Goal: Task Accomplishment & Management: Use online tool/utility

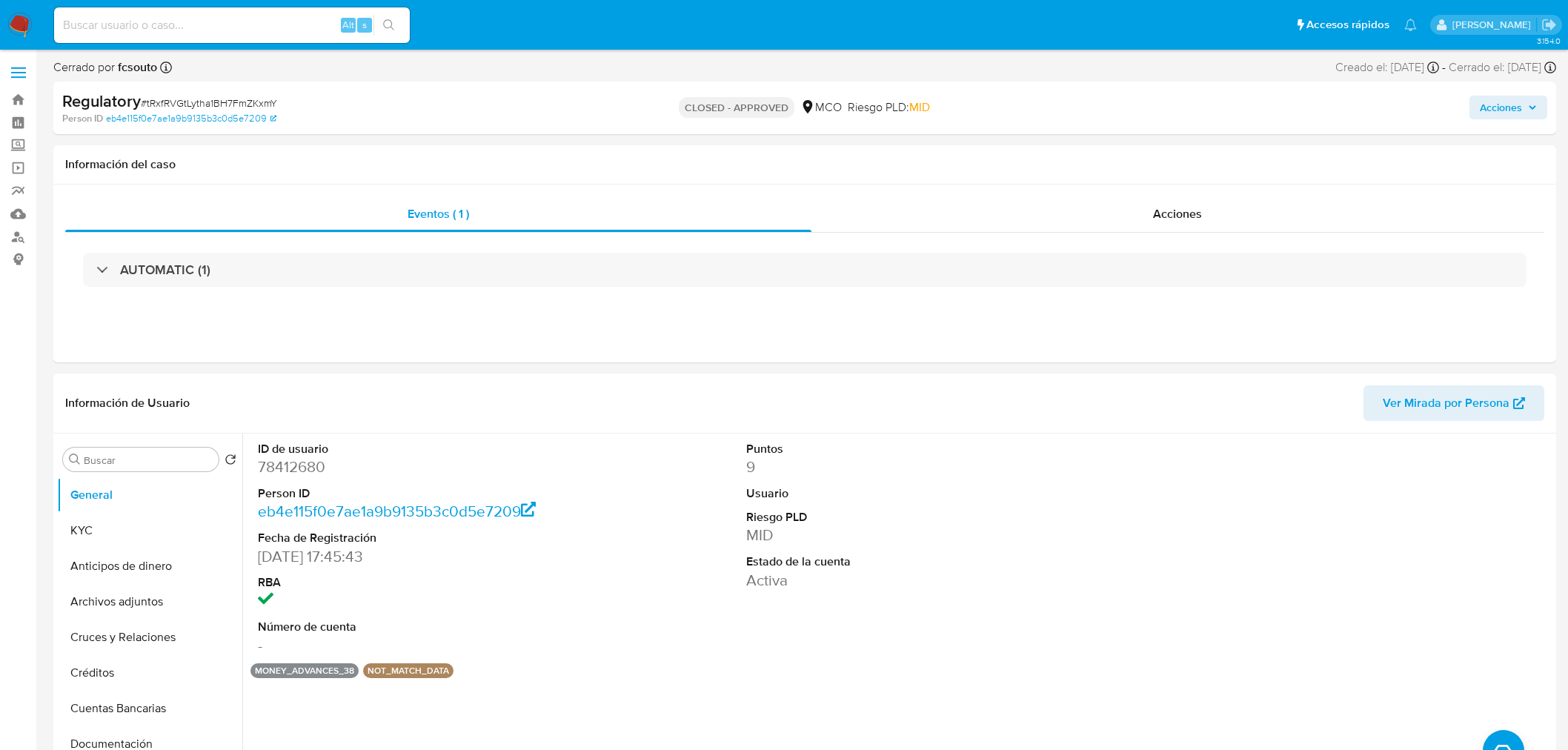
select select "10"
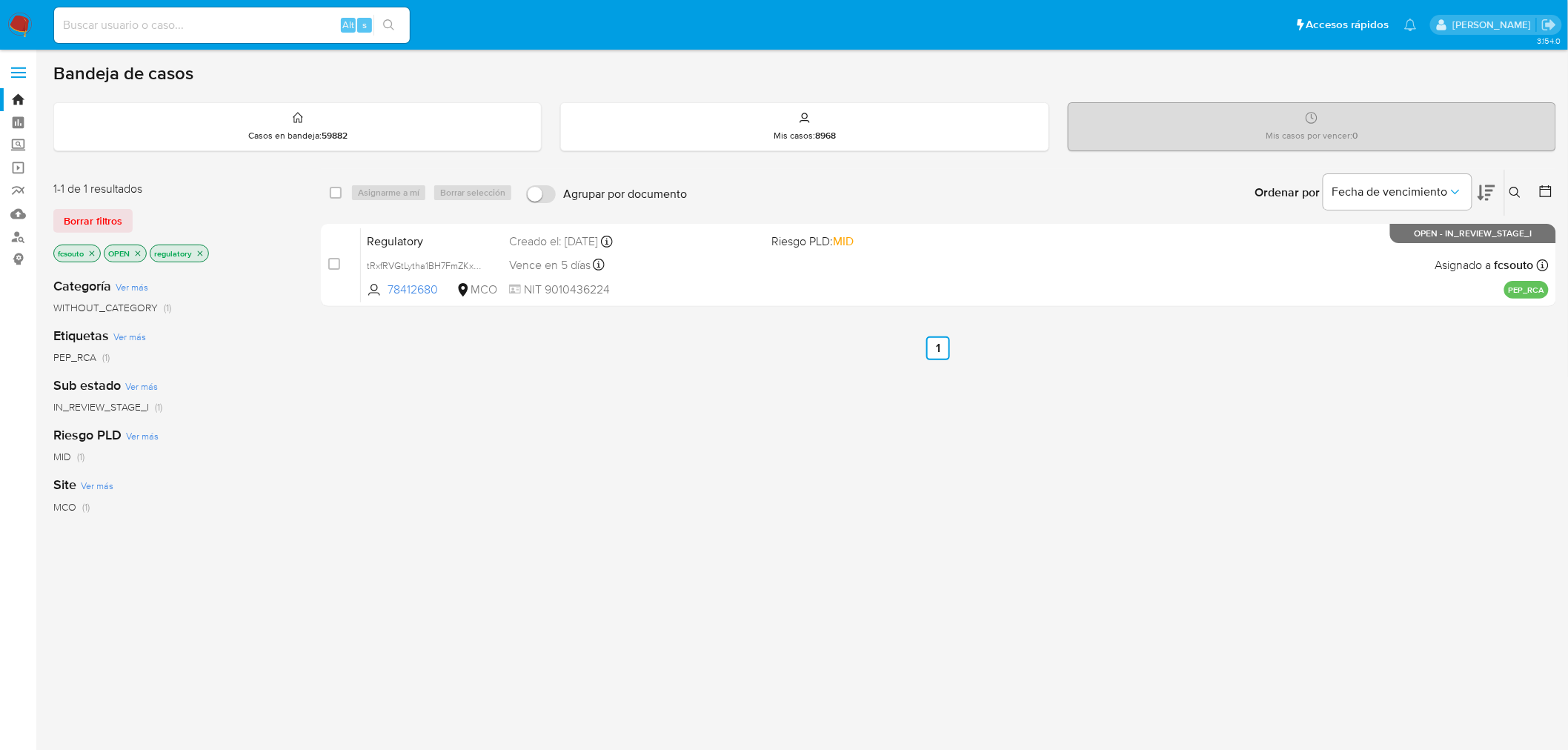
click at [24, 21] on img at bounding box center [20, 24] width 25 height 25
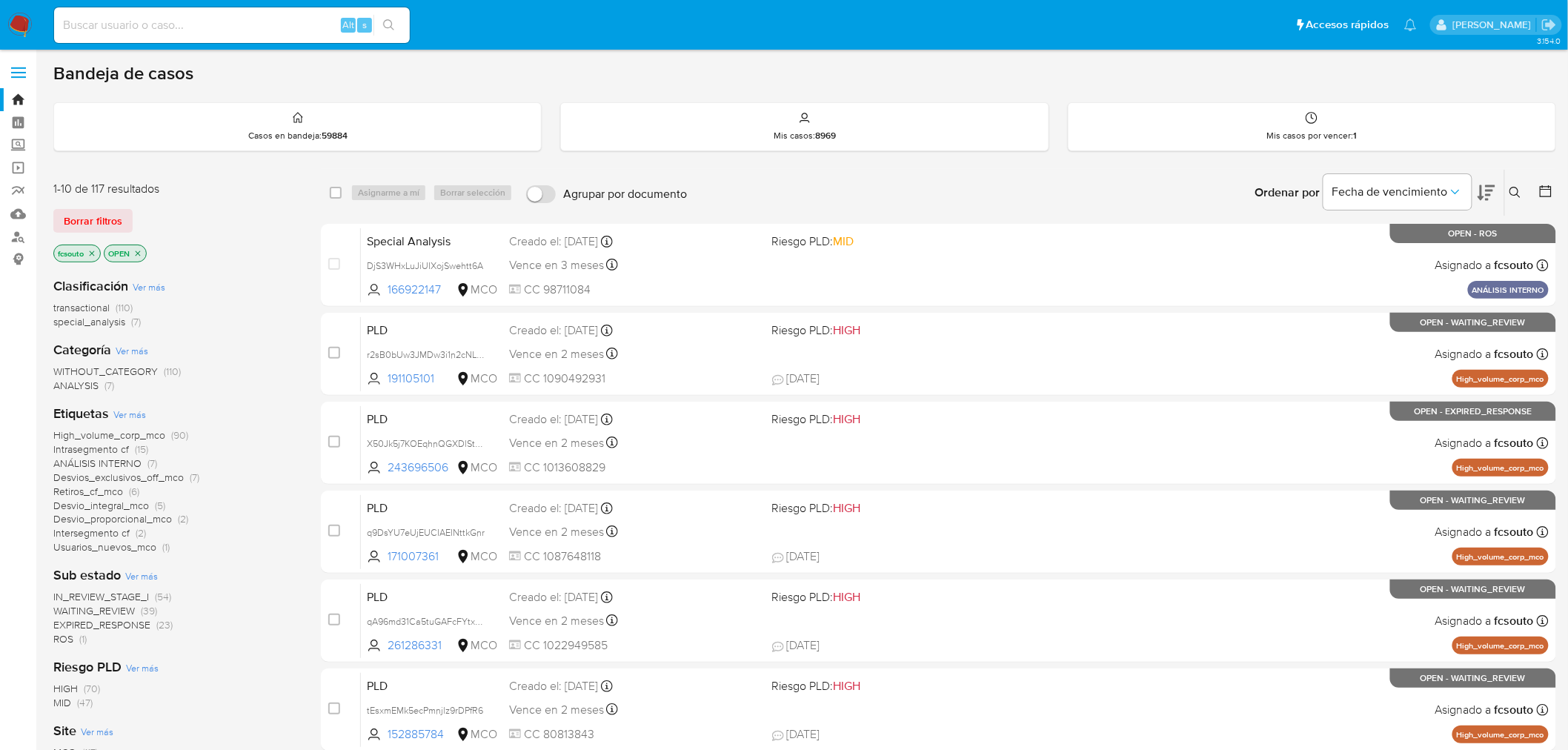
scroll to position [82, 0]
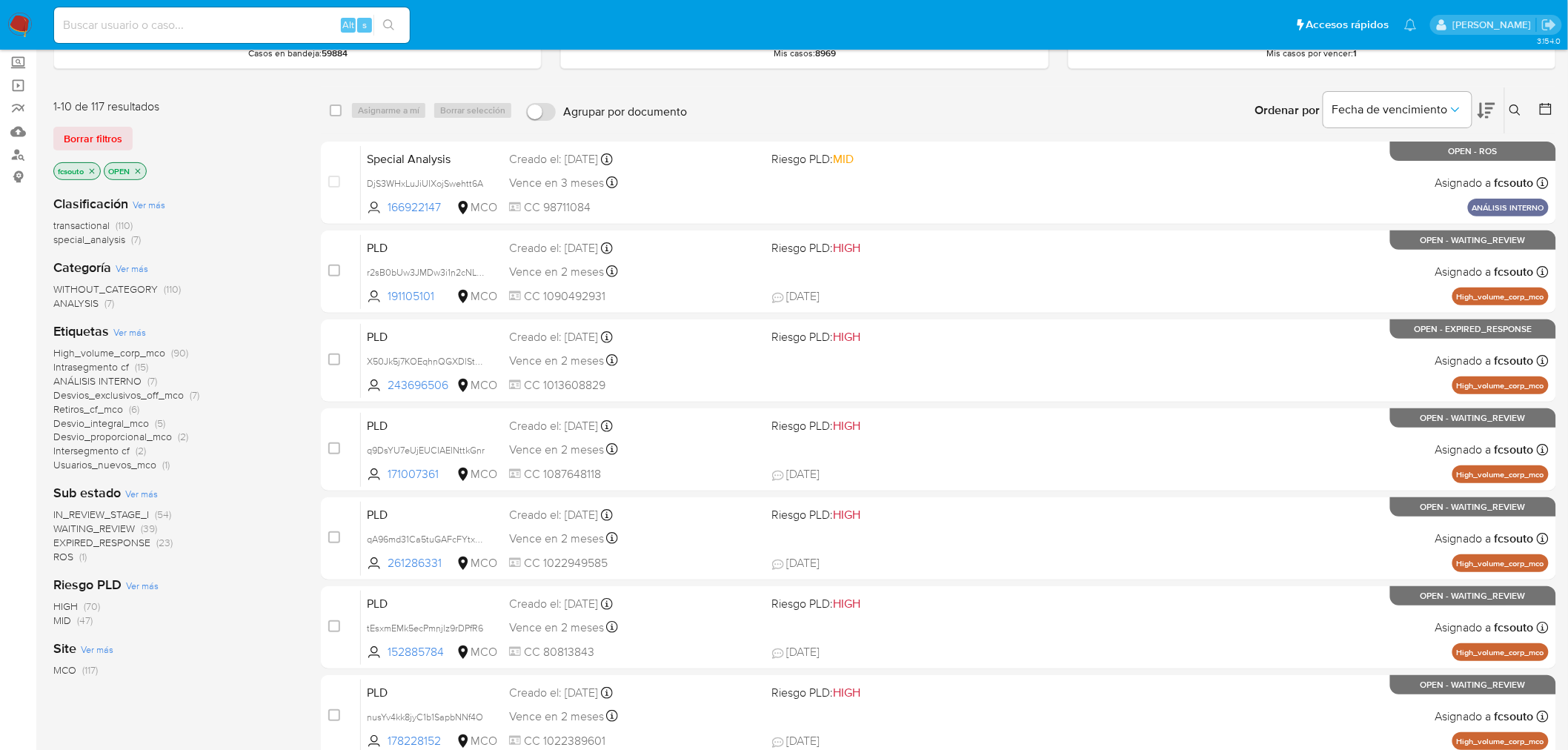
click at [62, 554] on span "ROS" at bounding box center [63, 556] width 20 height 15
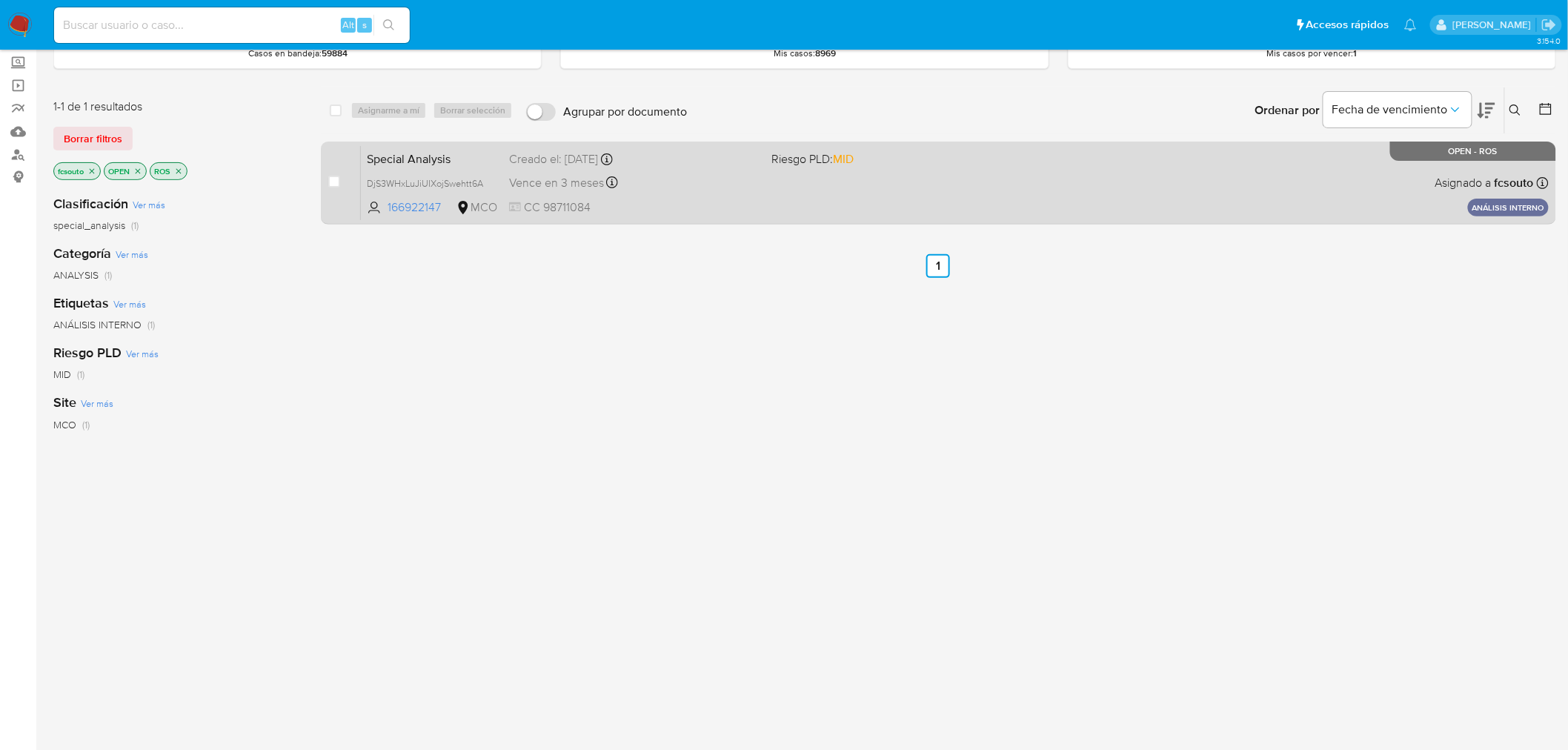
click at [612, 205] on span "CC 98711084" at bounding box center [634, 207] width 251 height 17
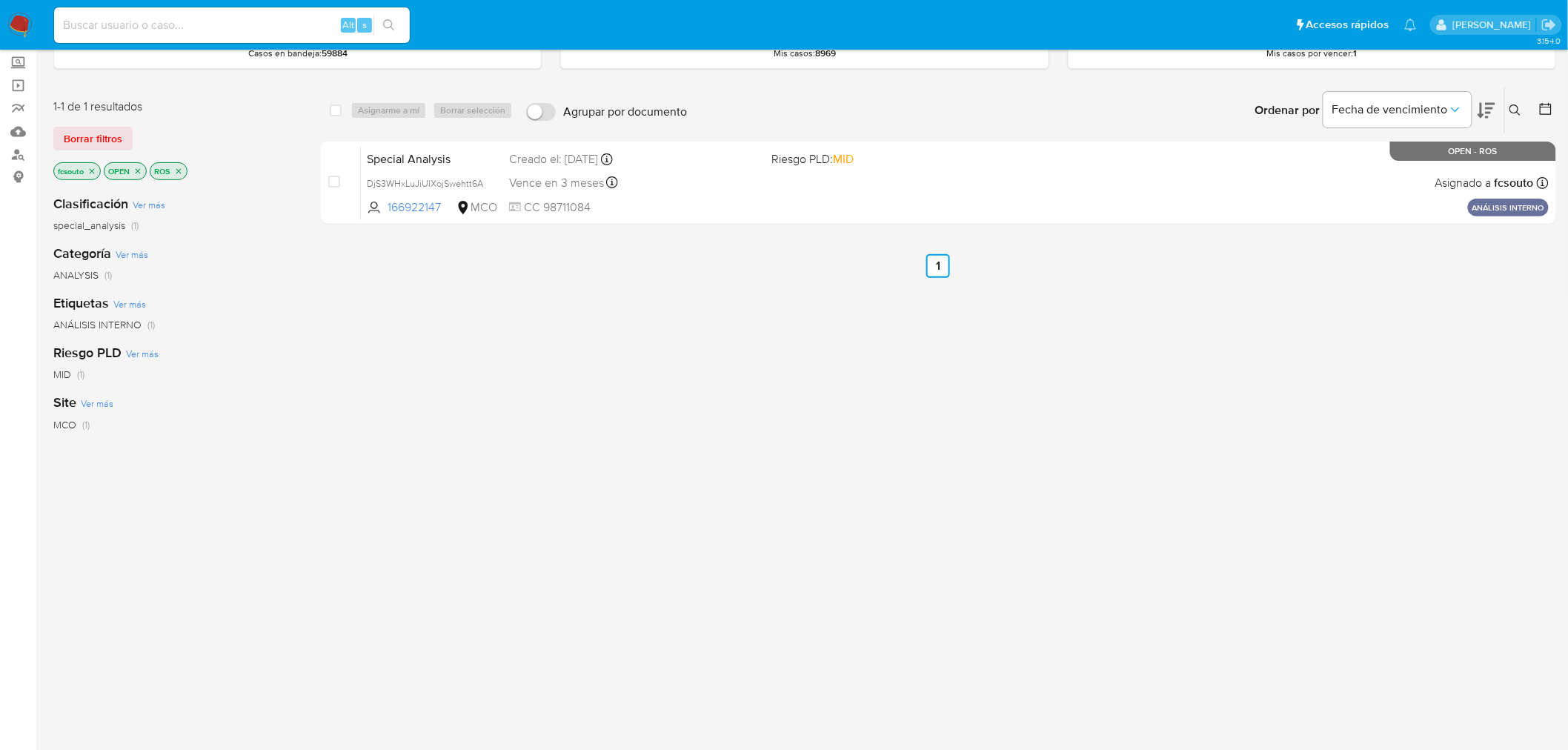
click at [18, 19] on img at bounding box center [20, 24] width 25 height 25
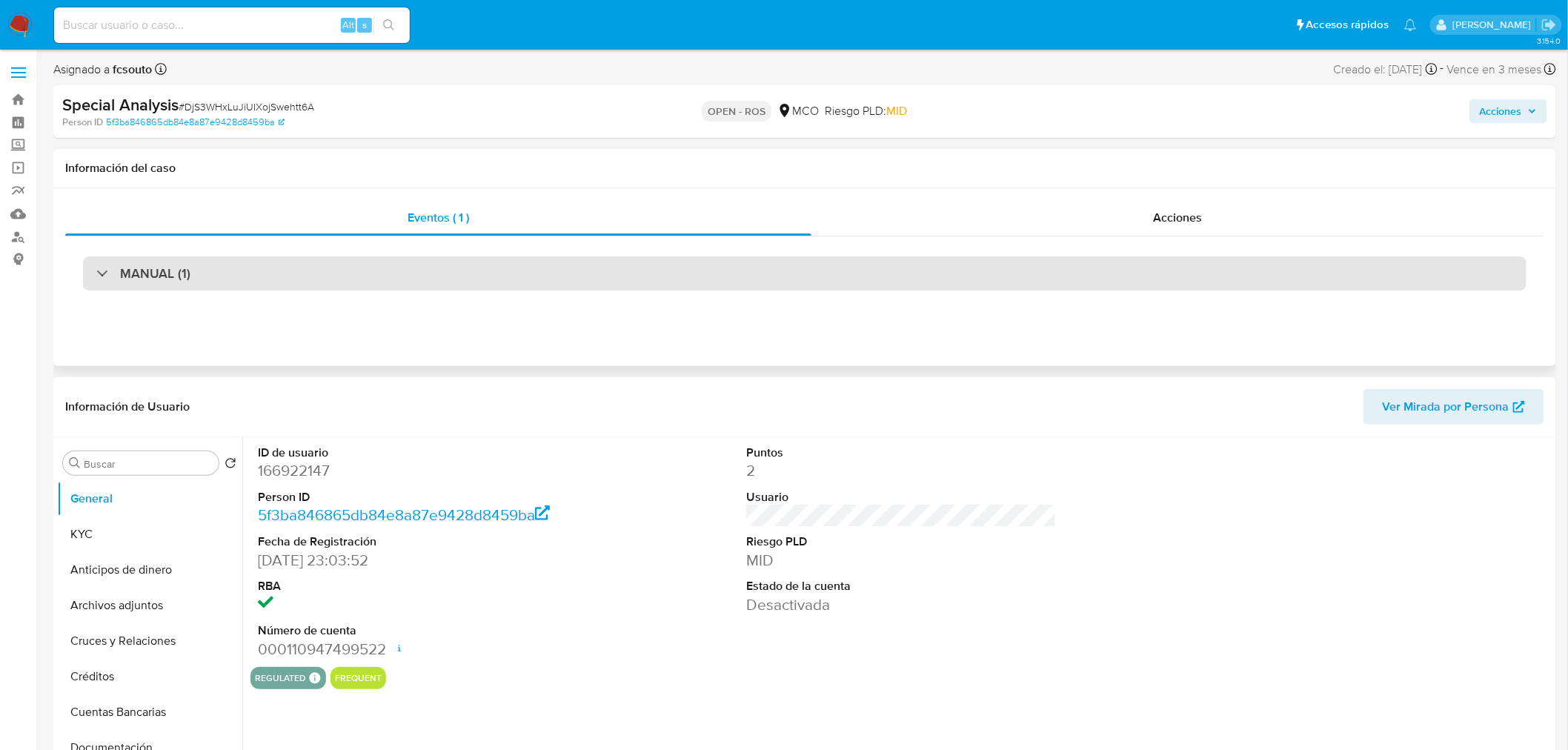
select select "10"
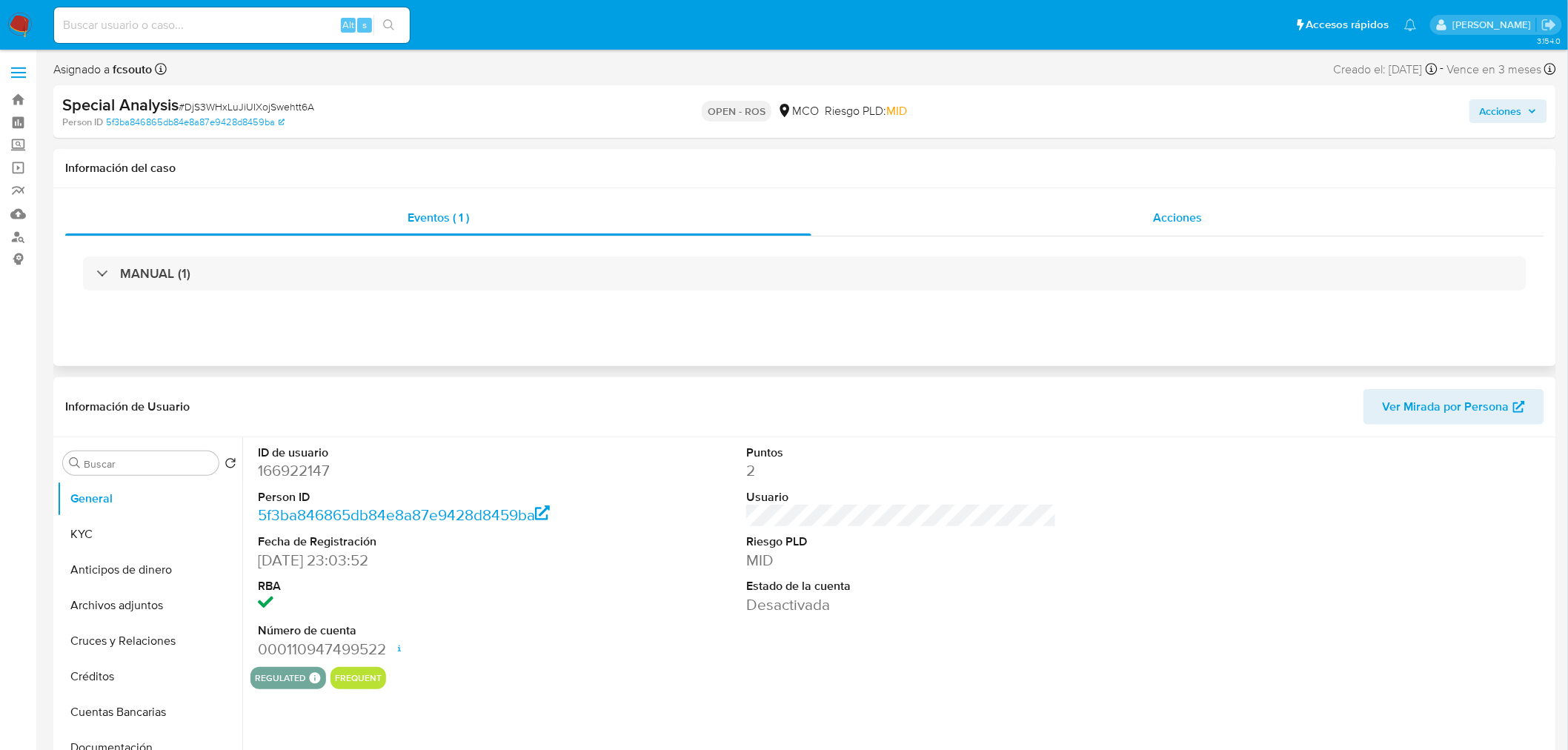
click at [1177, 213] on span "Acciones" at bounding box center [1177, 218] width 49 height 17
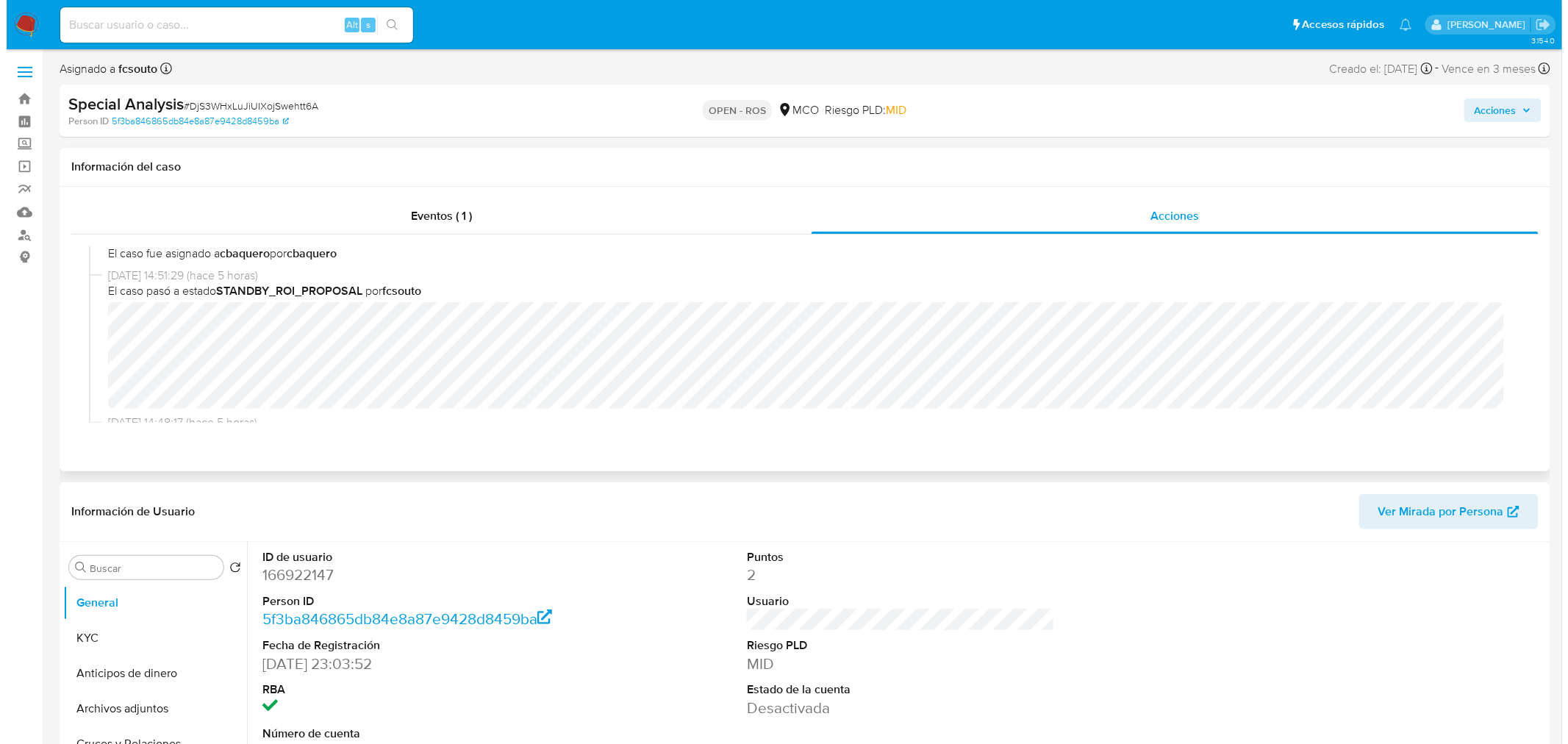
scroll to position [327, 0]
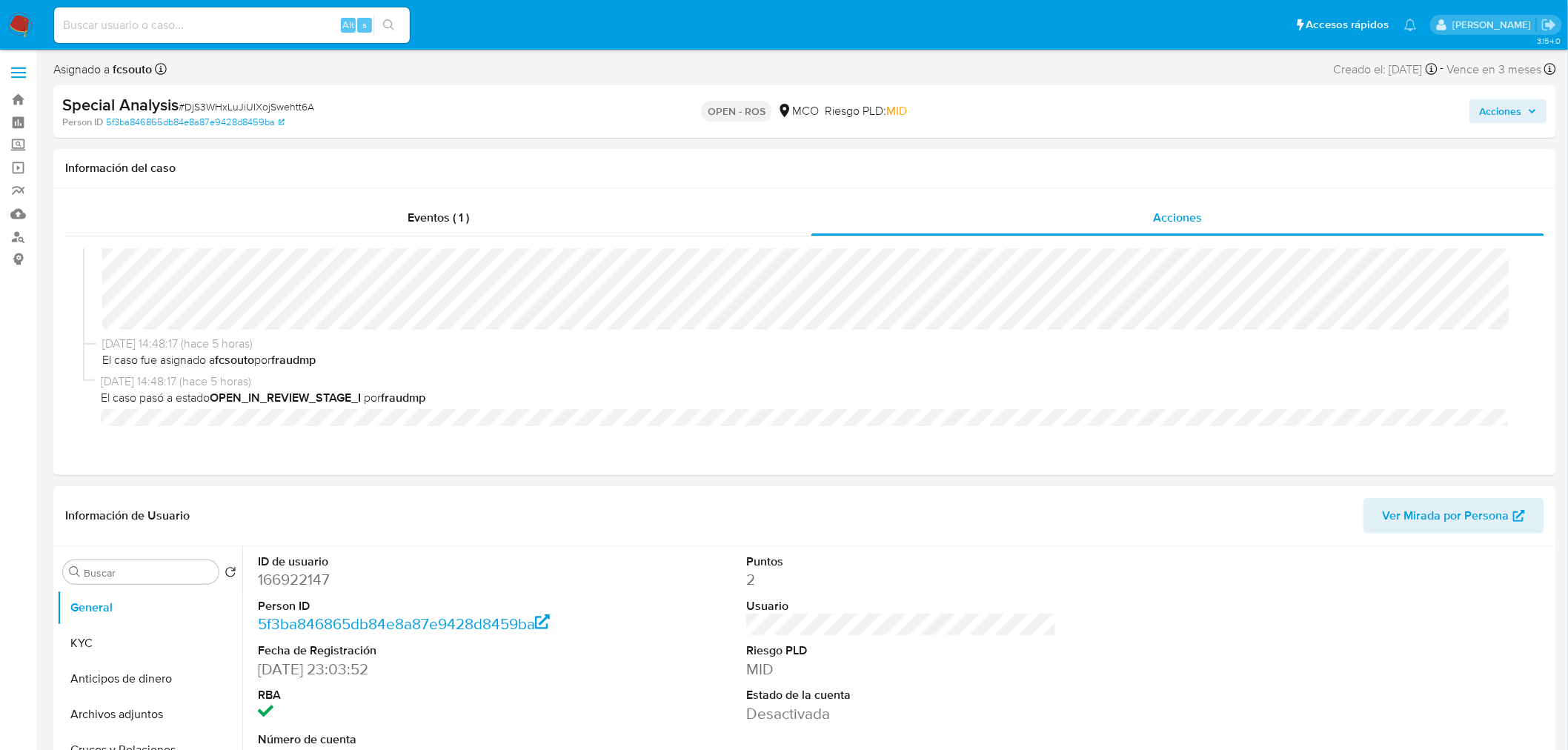
click at [1519, 111] on span "Acciones" at bounding box center [1501, 111] width 42 height 24
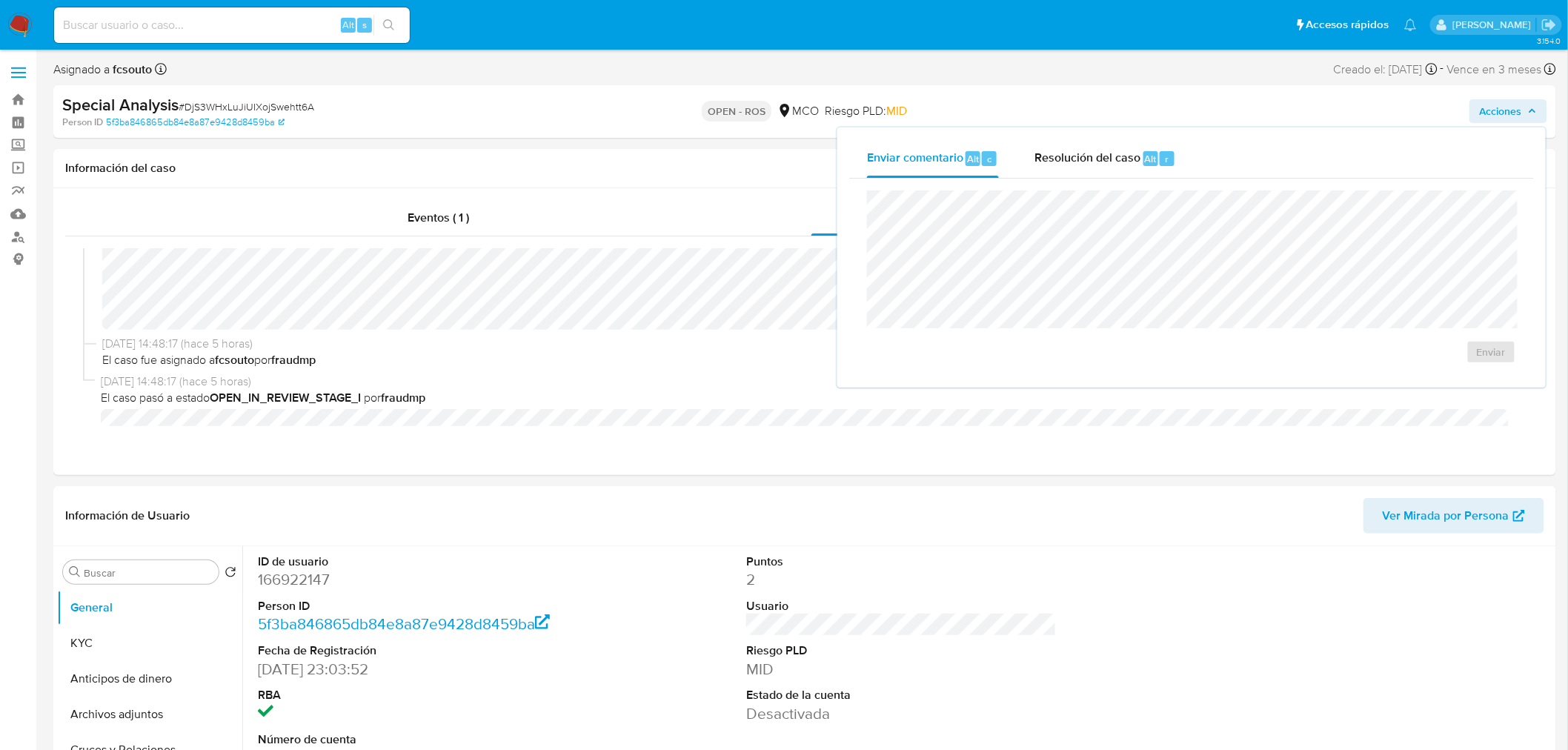
drag, startPoint x: 1093, startPoint y: 166, endPoint x: 1036, endPoint y: 186, distance: 60.4
click at [1089, 166] on span "Resolución del caso" at bounding box center [1087, 159] width 106 height 17
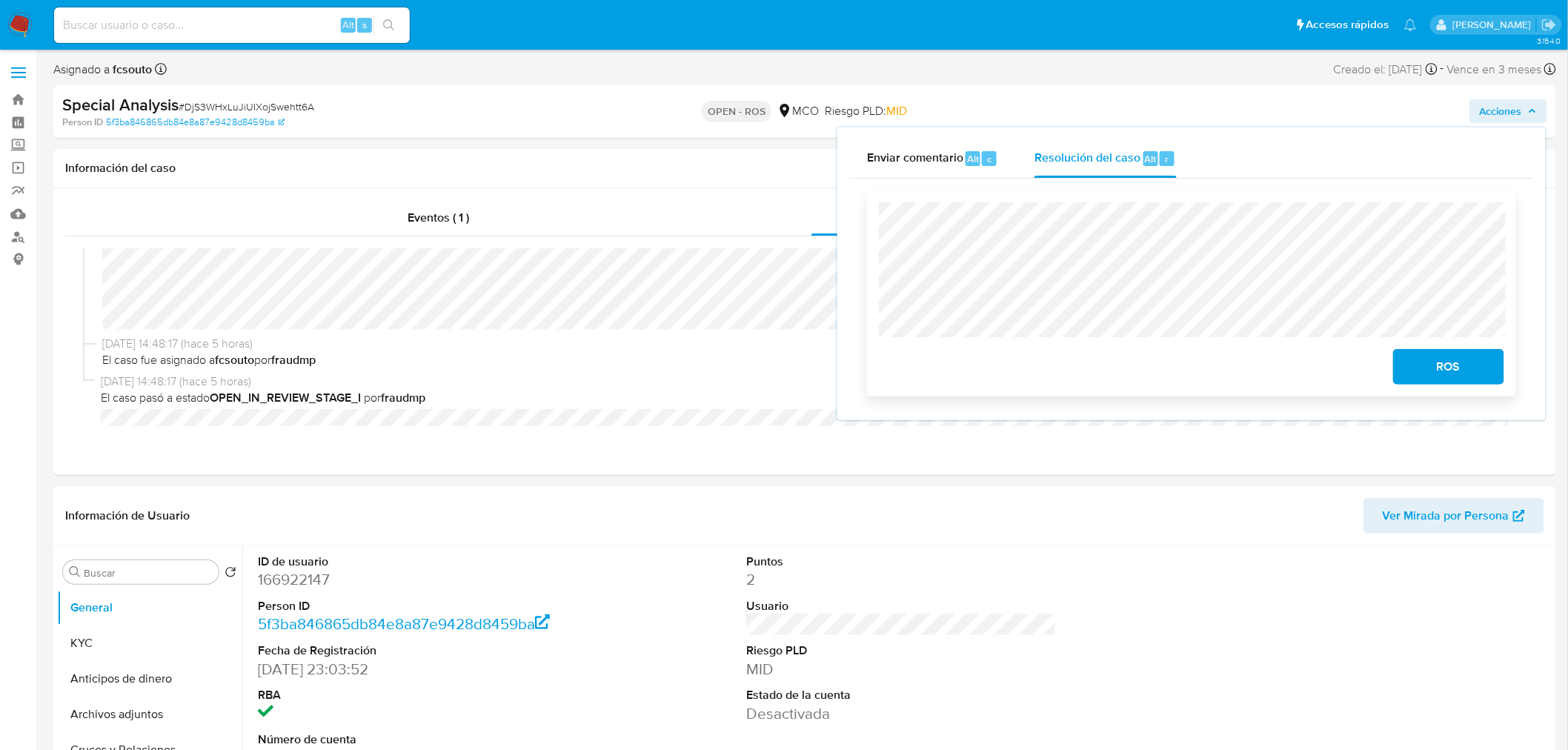
click at [1484, 375] on span "ROS" at bounding box center [1448, 366] width 72 height 32
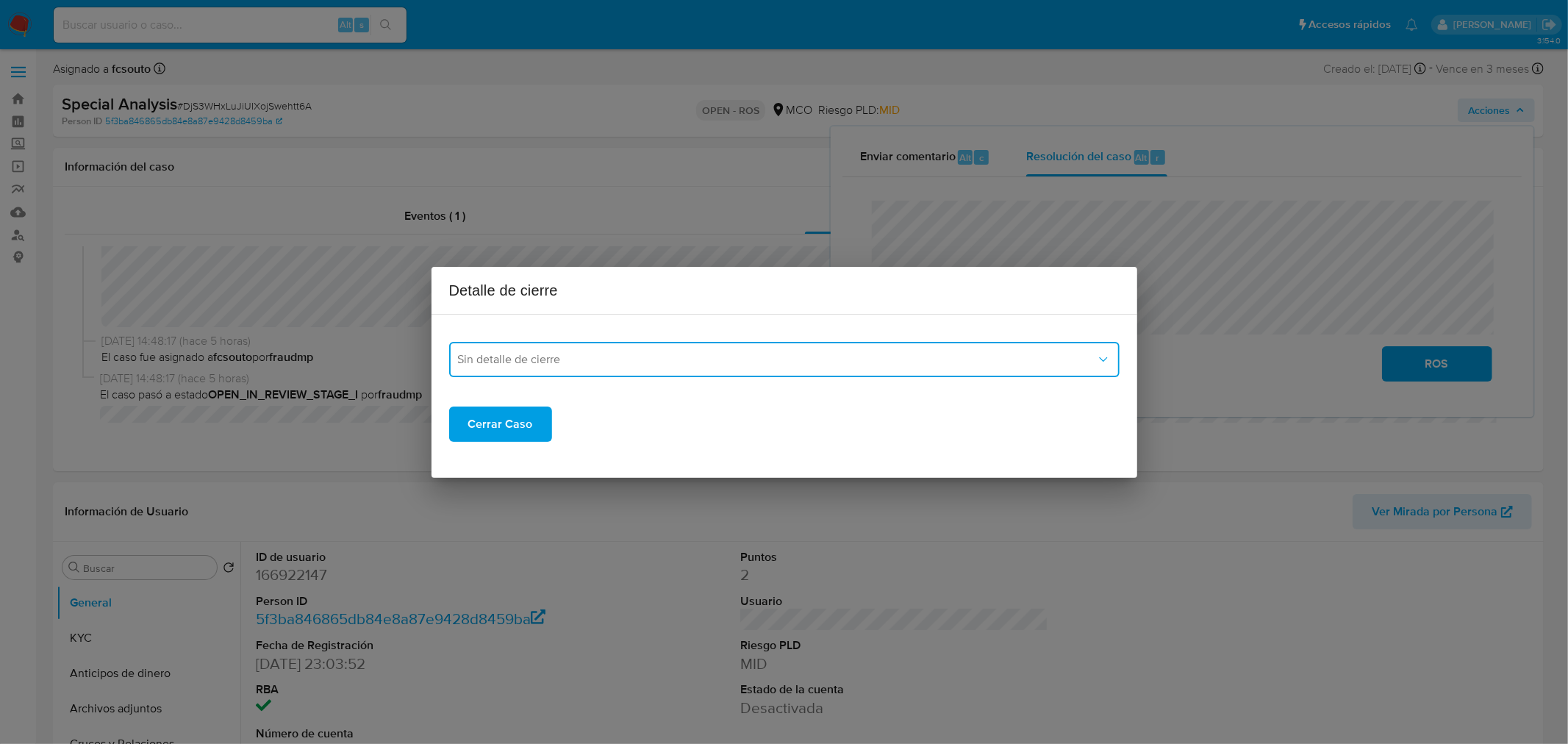
drag, startPoint x: 621, startPoint y: 361, endPoint x: 613, endPoint y: 372, distance: 13.6
click at [621, 361] on span "Sin detalle de cierre" at bounding box center [777, 359] width 638 height 15
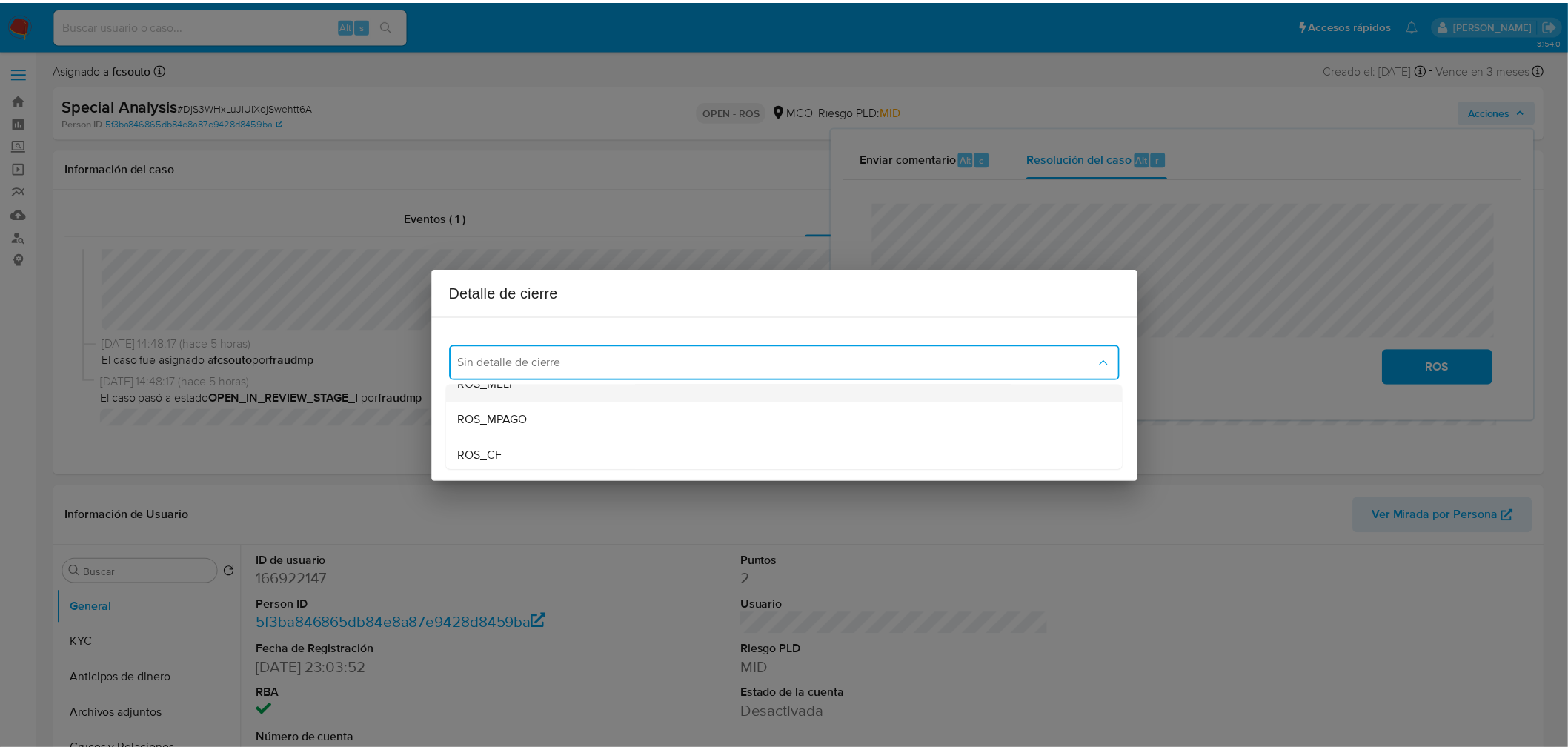
scroll to position [82, 0]
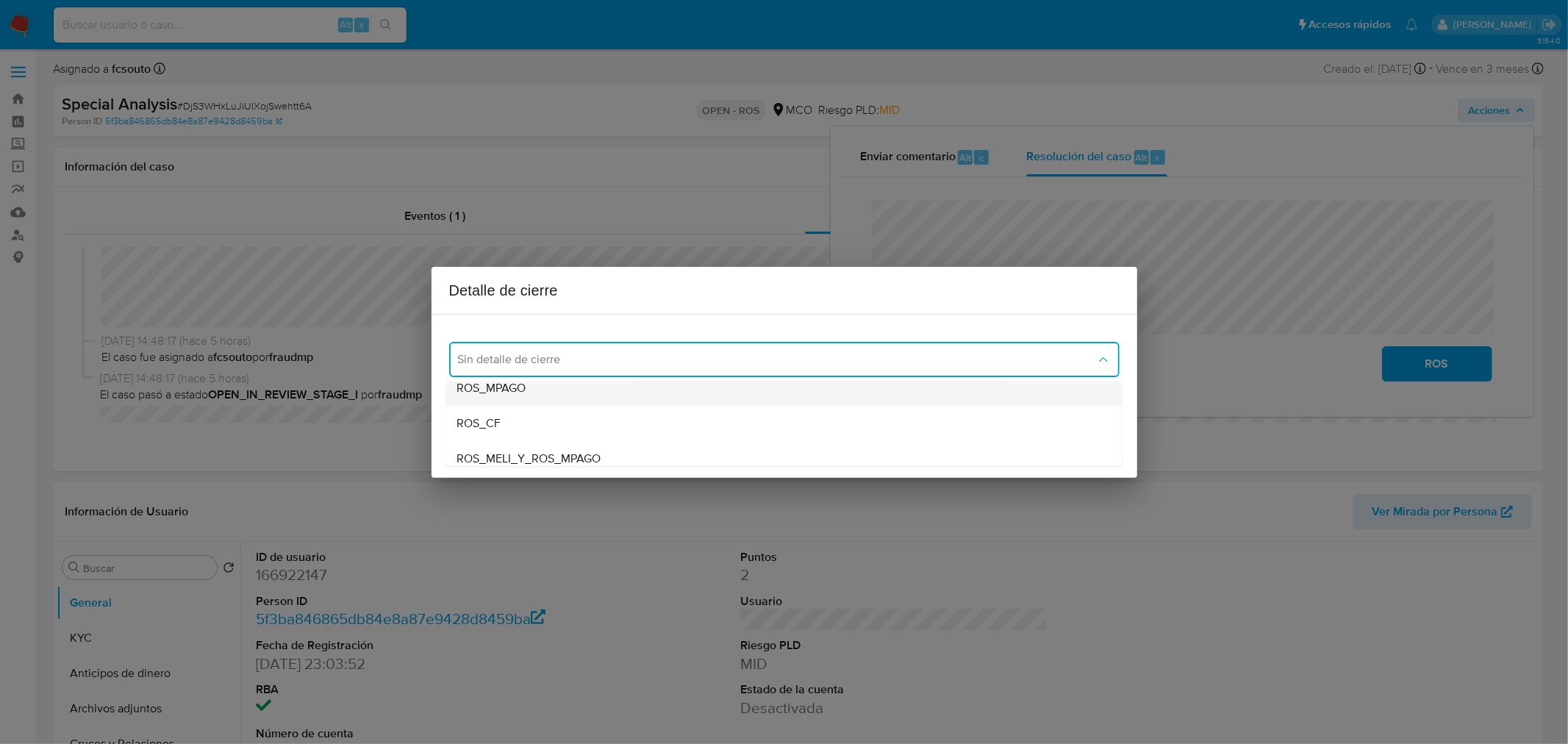
click at [607, 394] on div "ROS_MPAGO" at bounding box center [783, 387] width 653 height 35
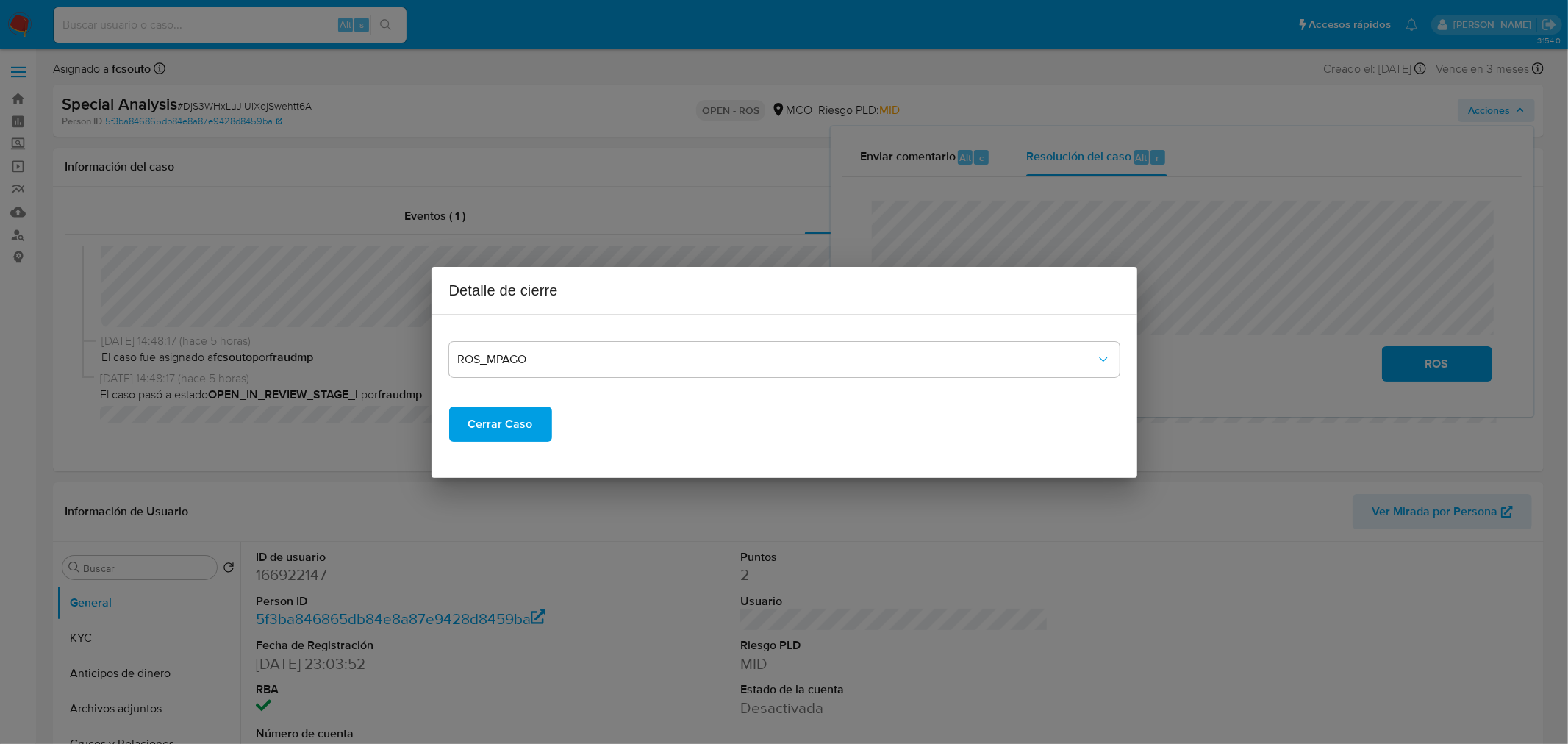
click at [506, 426] on span "Cerrar Caso" at bounding box center [500, 423] width 65 height 32
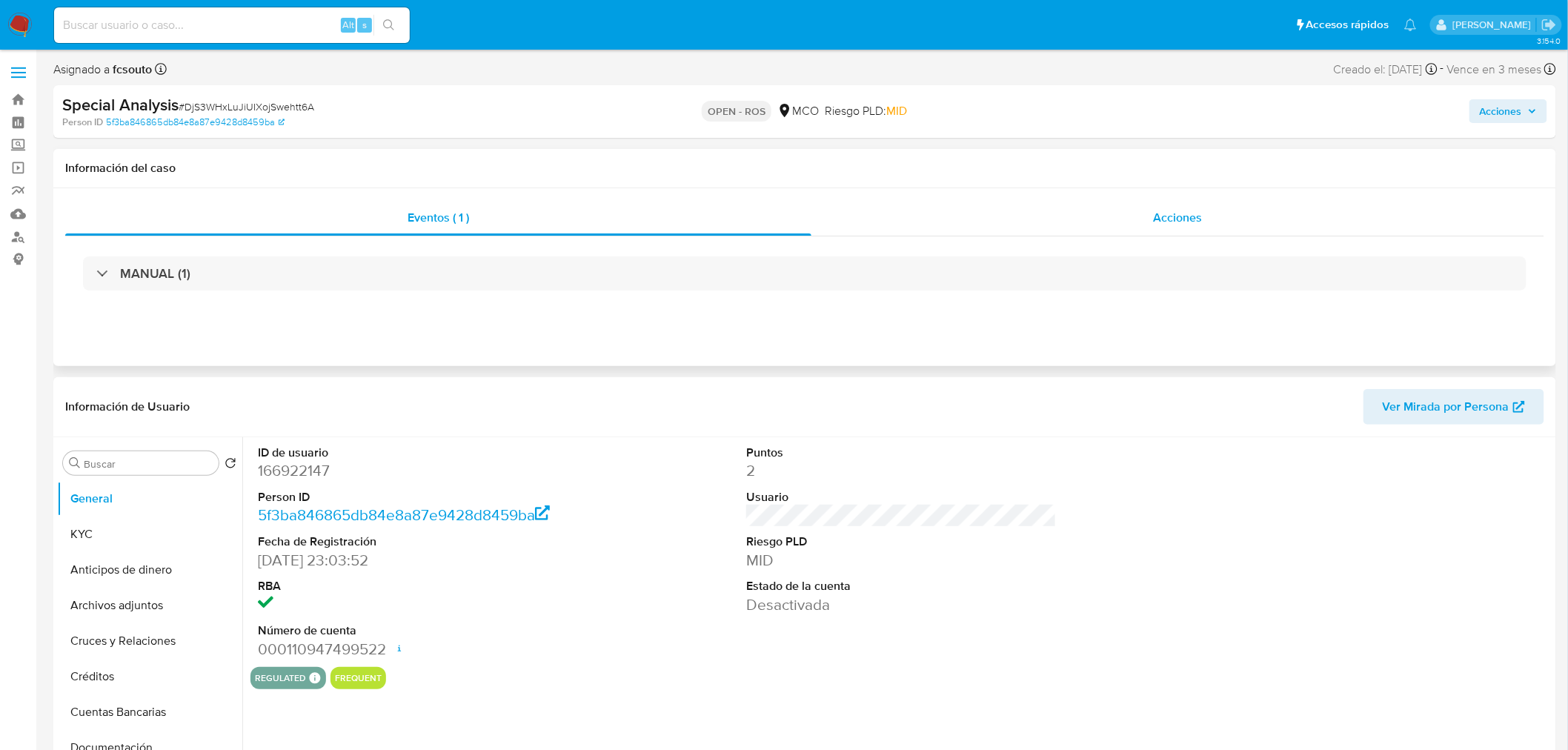
select select "10"
click at [1173, 226] on span "Acciones" at bounding box center [1177, 218] width 49 height 17
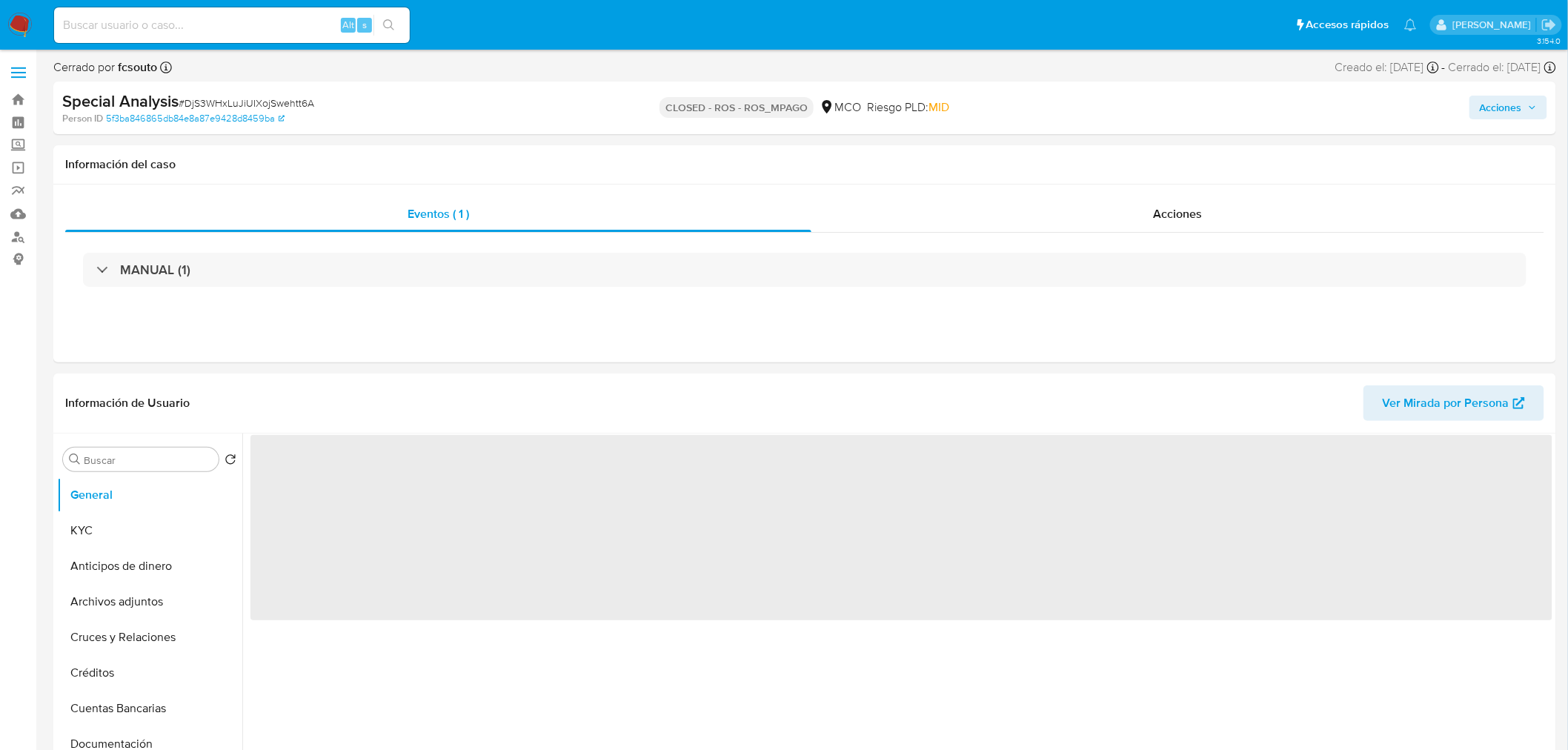
select select "10"
